Goal: Information Seeking & Learning: Learn about a topic

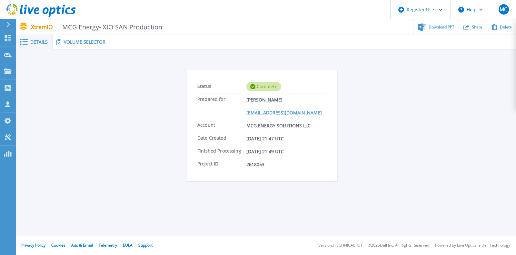
click at [72, 37] on div "Volume Selector" at bounding box center [82, 42] width 58 height 15
